Goal: Navigation & Orientation: Find specific page/section

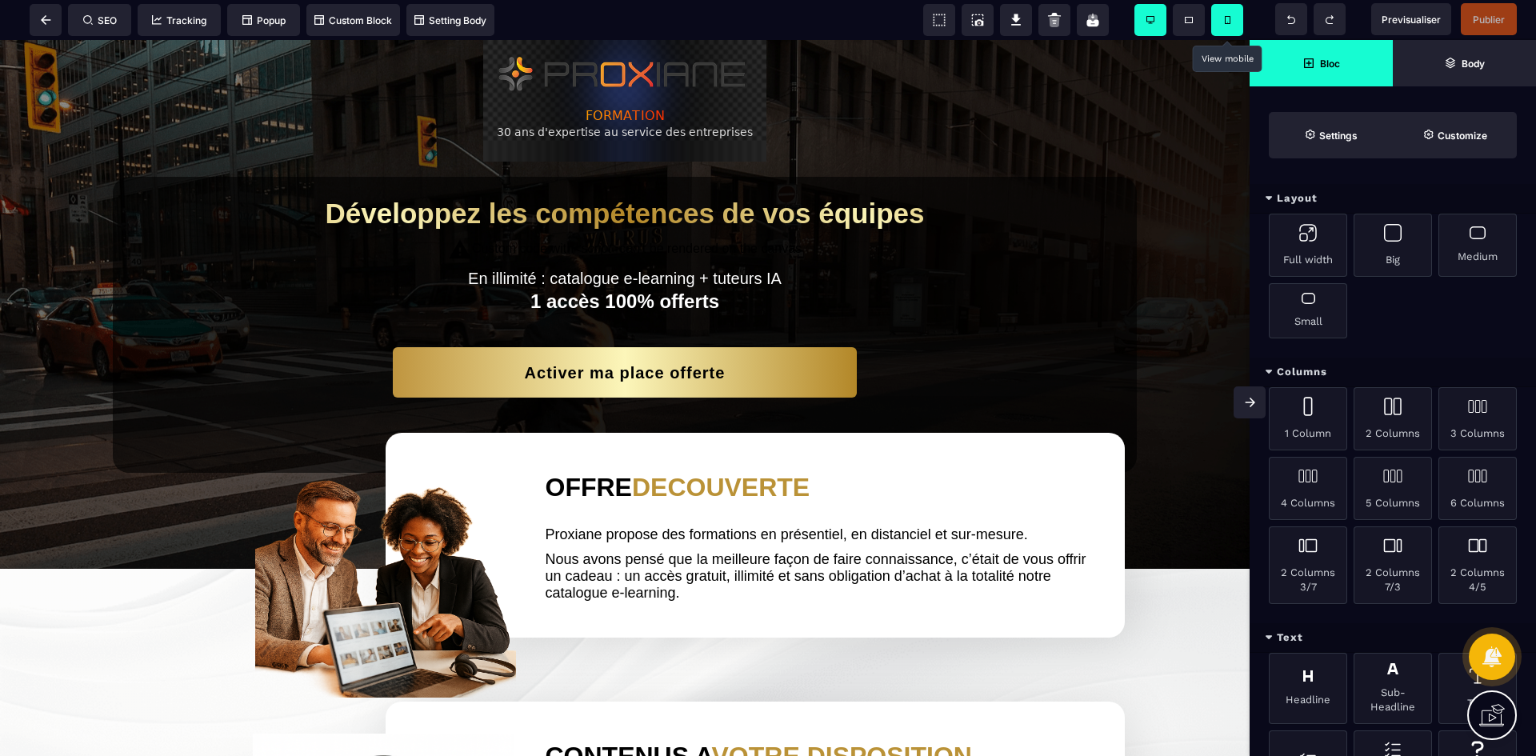
click at [1240, 18] on span at bounding box center [1227, 20] width 32 height 32
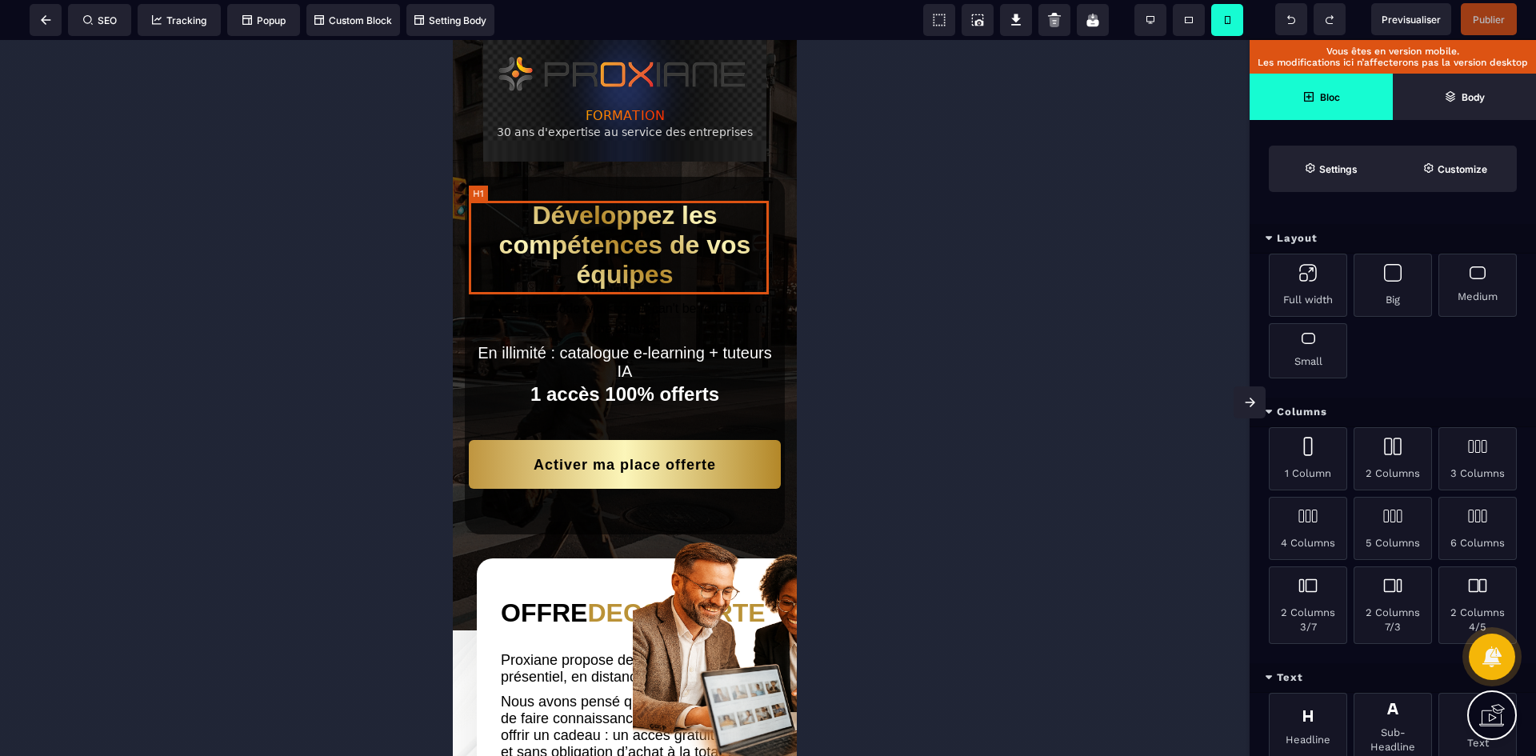
scroll to position [160, 0]
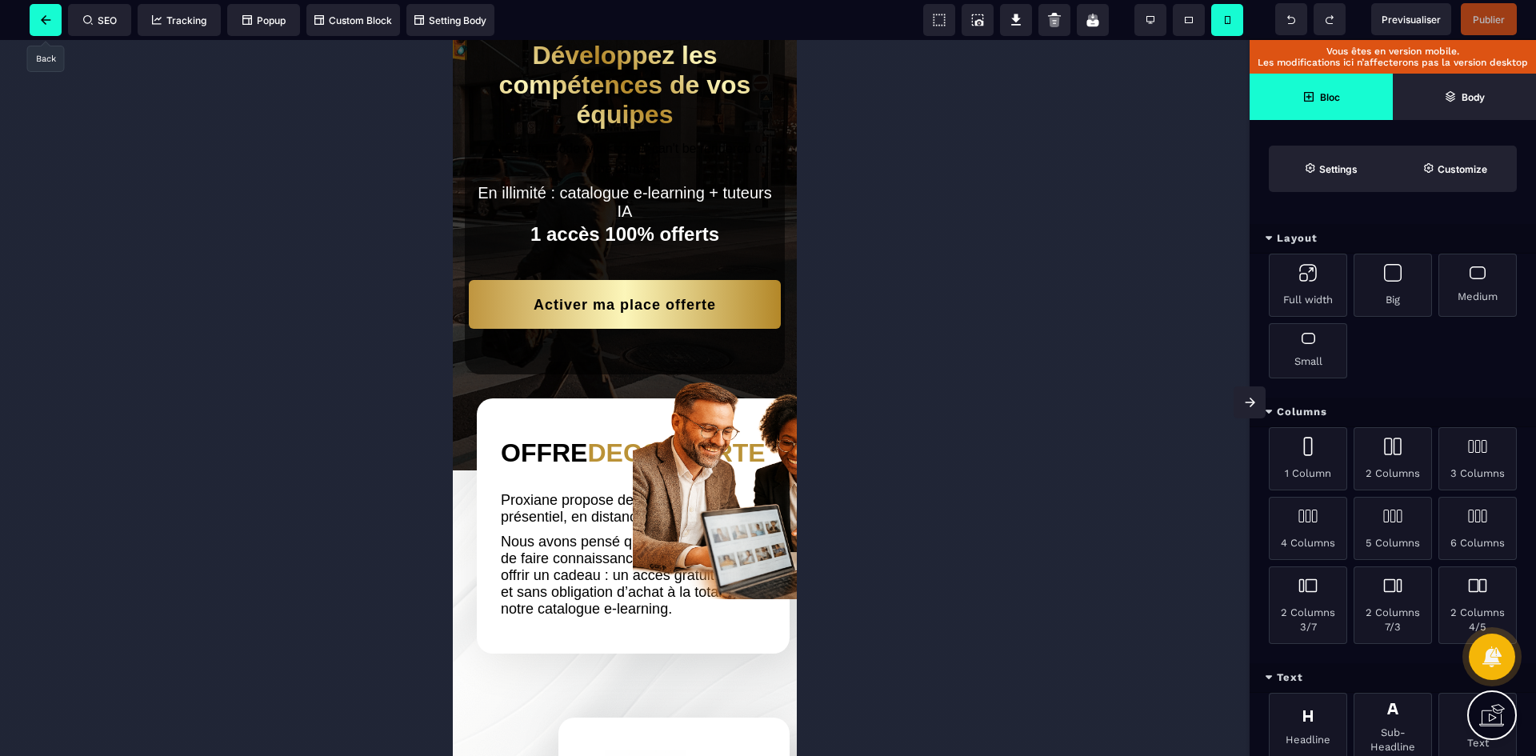
click at [48, 26] on span at bounding box center [46, 20] width 32 height 32
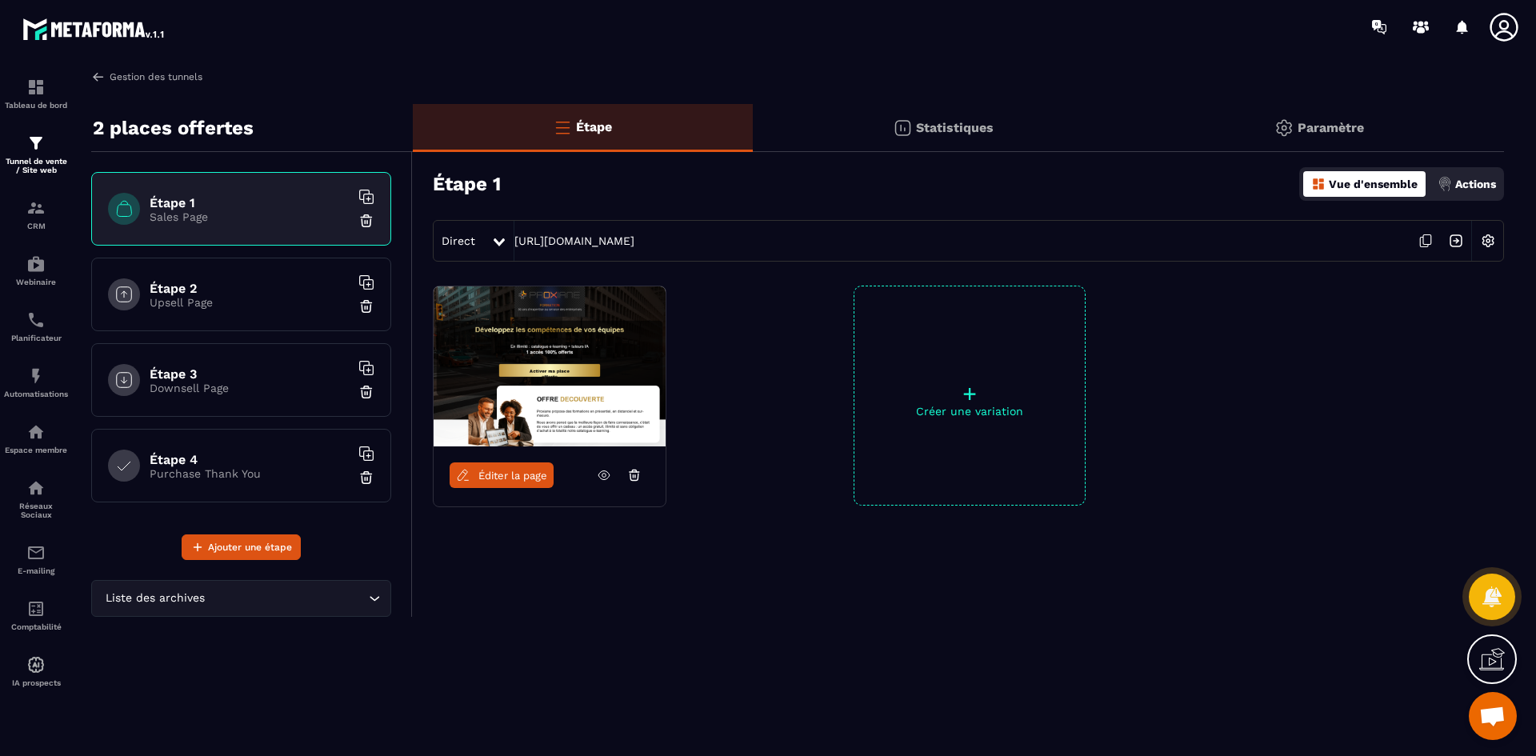
click at [126, 75] on link "Gestion des tunnels" at bounding box center [146, 77] width 111 height 14
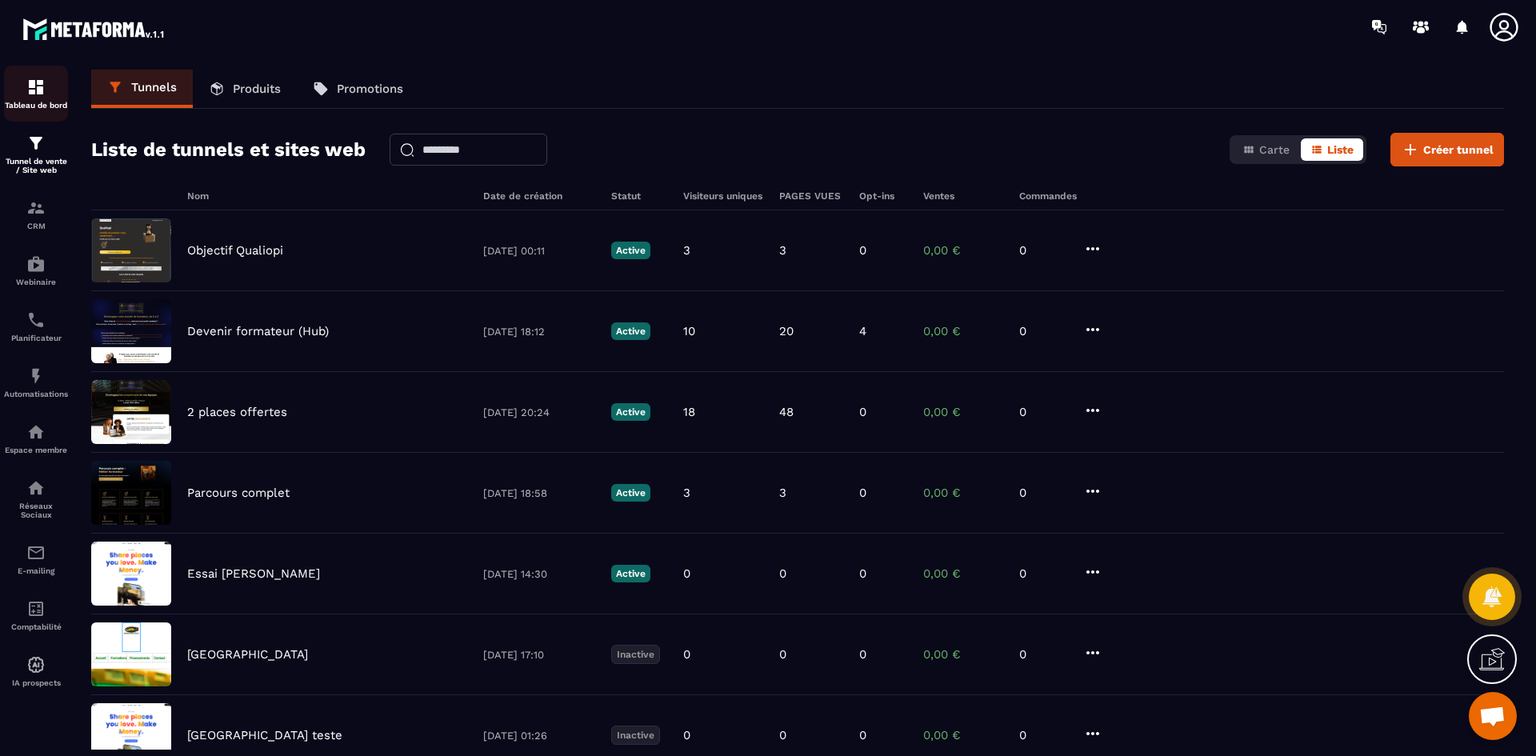
click at [22, 94] on div "Tableau de bord" at bounding box center [36, 94] width 64 height 32
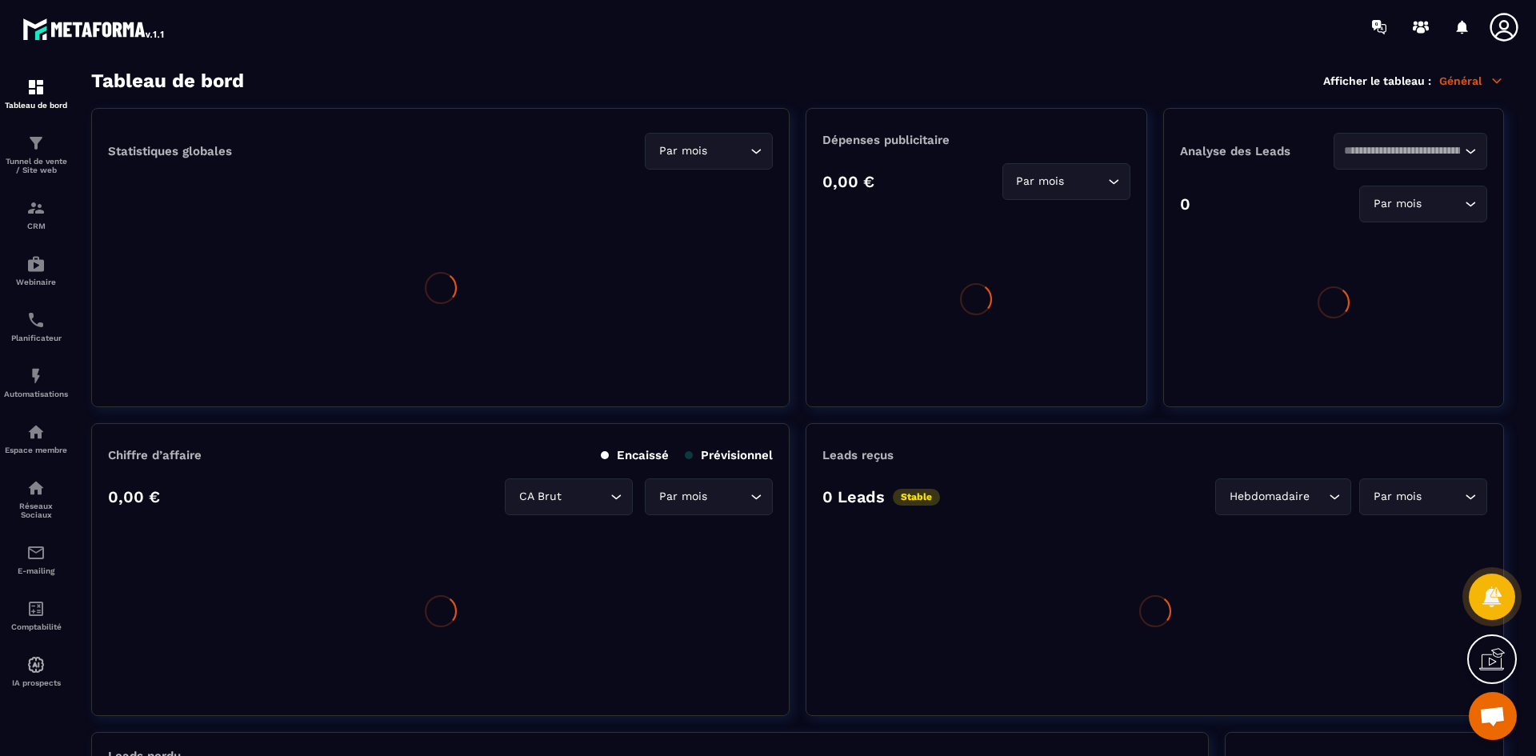
click at [1509, 23] on icon at bounding box center [1504, 27] width 32 height 32
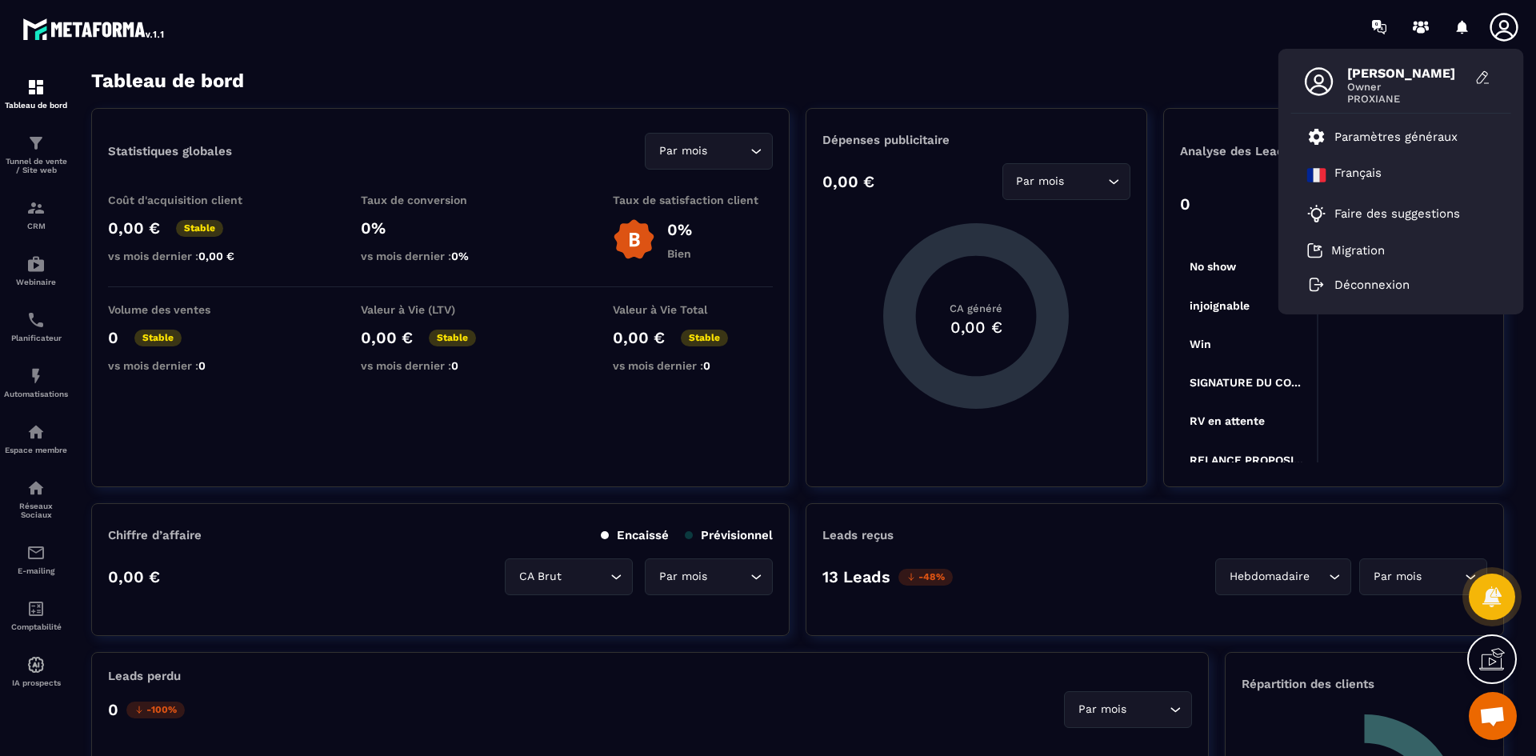
click at [1511, 22] on icon at bounding box center [1504, 27] width 32 height 32
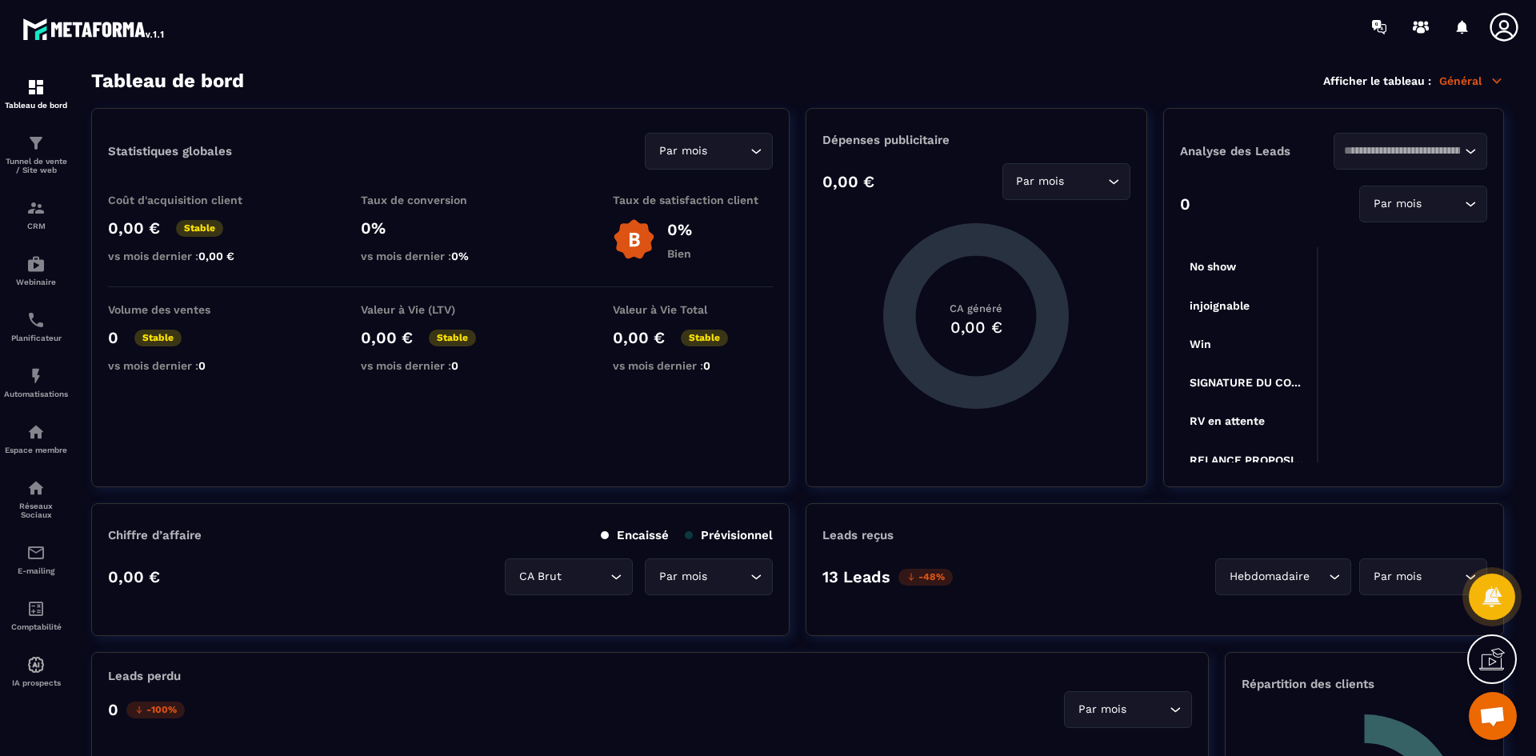
click at [1511, 22] on icon at bounding box center [1504, 27] width 32 height 32
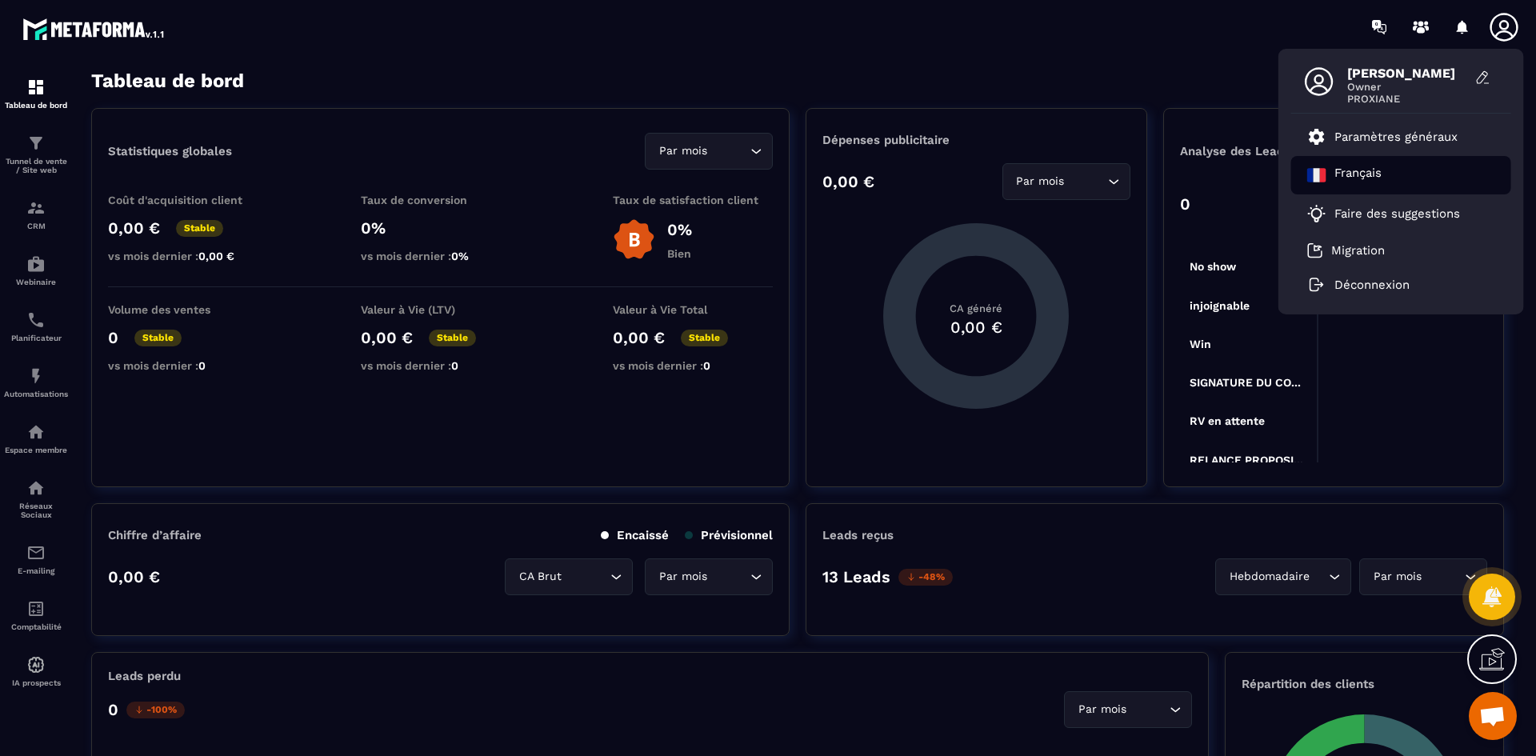
click at [1364, 178] on p "Français" at bounding box center [1357, 175] width 47 height 19
